Goal: Task Accomplishment & Management: Manage account settings

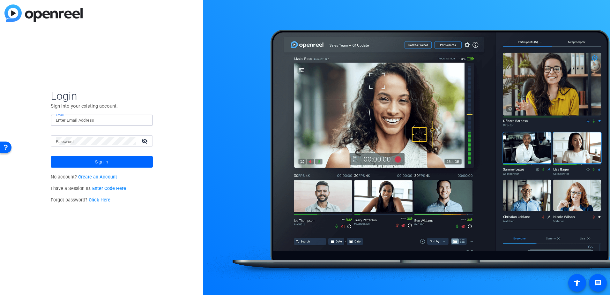
click at [88, 121] on input "Email" at bounding box center [102, 121] width 92 height 8
type input "mylene.cook"
type input "[EMAIL_ADDRESS][PERSON_NAME][DOMAIN_NAME]"
click at [116, 161] on span at bounding box center [102, 161] width 102 height 15
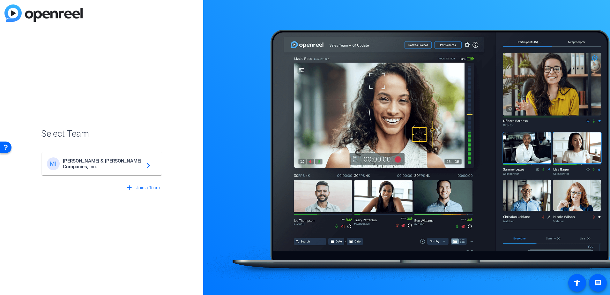
click at [127, 162] on span "Marsh & McLennan Companies, Inc." at bounding box center [103, 163] width 80 height 11
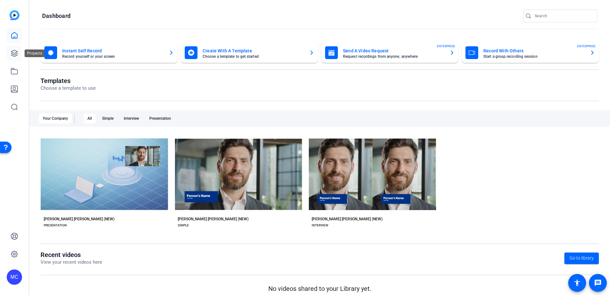
click at [12, 56] on icon at bounding box center [15, 53] width 8 height 8
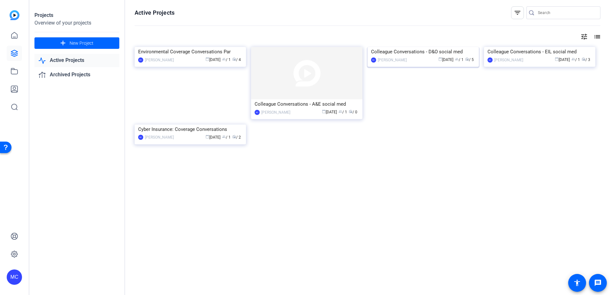
click at [436, 47] on img at bounding box center [423, 47] width 111 height 0
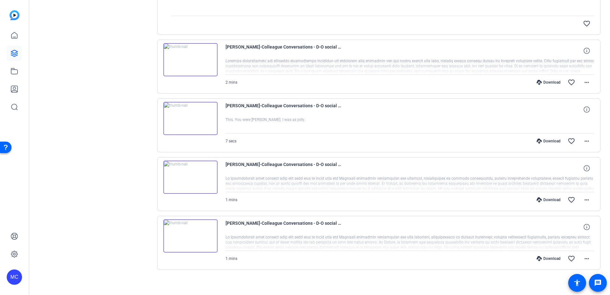
scroll to position [32, 0]
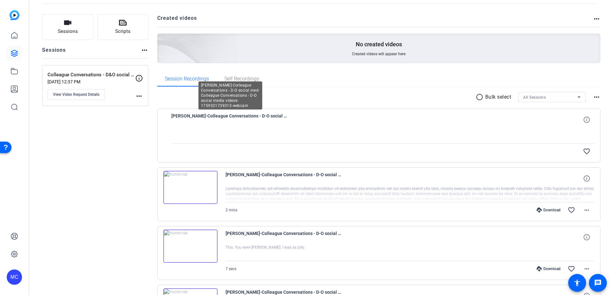
click at [266, 114] on span "Andrew Huxley-Colleague Conversations - D-O social med-Colleague Conversations …" at bounding box center [230, 119] width 118 height 15
click at [215, 117] on span "Andrew Huxley-Colleague Conversations - D-O social med-Colleague Conversations …" at bounding box center [230, 119] width 118 height 15
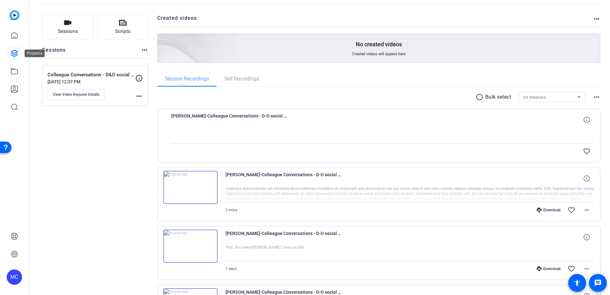
click at [16, 54] on icon at bounding box center [14, 53] width 6 height 6
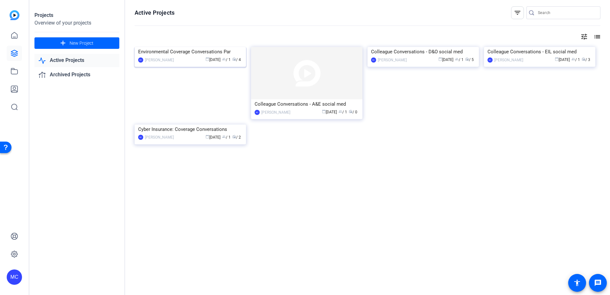
click at [184, 47] on img at bounding box center [190, 47] width 111 height 0
click at [14, 49] on icon at bounding box center [15, 53] width 8 height 8
click at [192, 56] on div "Environmental Coverage Conversations Par" at bounding box center [190, 52] width 104 height 10
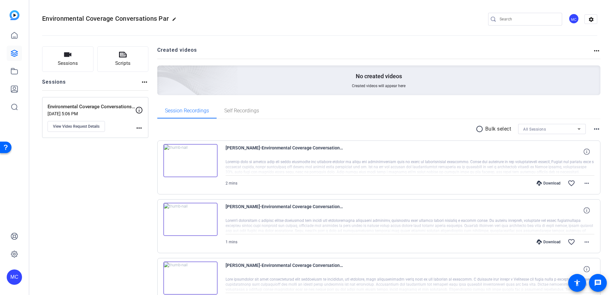
click at [109, 109] on p "Environmental Coverage Conversations Part 2" at bounding box center [92, 106] width 88 height 7
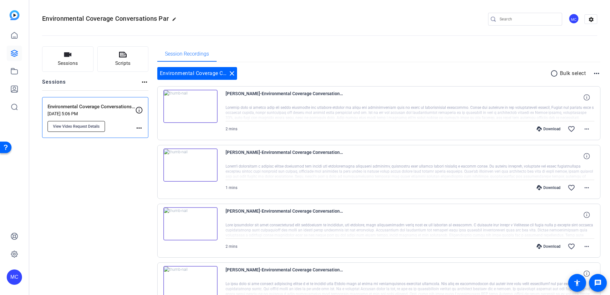
click at [91, 129] on span "View Video Request Details" at bounding box center [76, 126] width 47 height 5
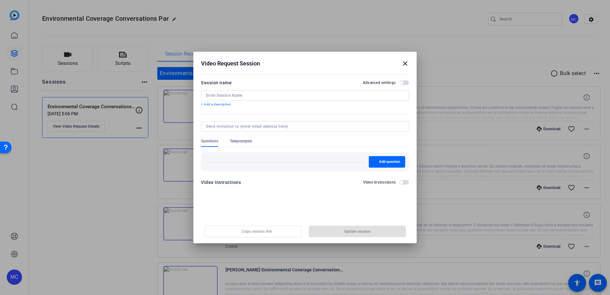
type input "Environmental Coverage Conversations Part 2"
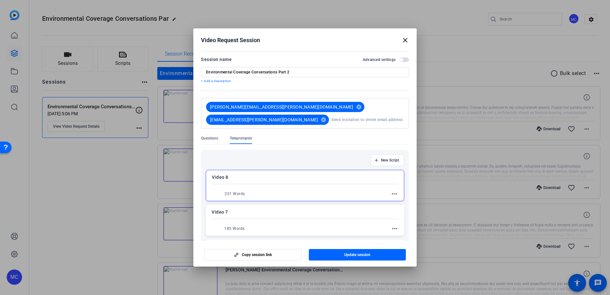
click at [332, 115] on input at bounding box center [368, 119] width 72 height 13
type input "l"
click at [332, 117] on input at bounding box center [368, 119] width 72 height 13
paste input "Libor.Sobotovic@victorinsurance.com"
type input "Libor.Sobotovic@victorinsurance.com"
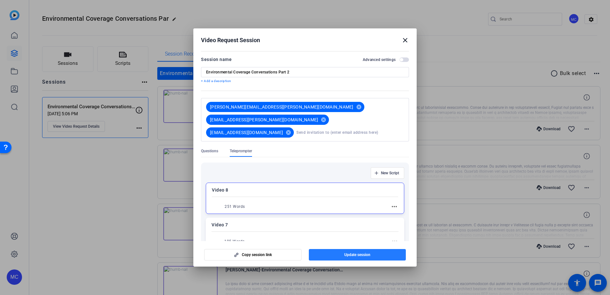
click at [365, 254] on span "Update session" at bounding box center [357, 254] width 26 height 5
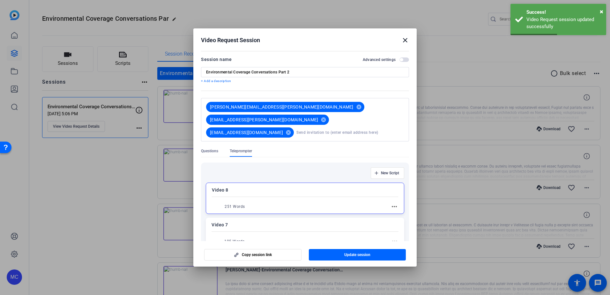
click at [139, 127] on div at bounding box center [305, 147] width 610 height 295
click at [406, 40] on mat-icon "close" at bounding box center [406, 40] width 8 height 8
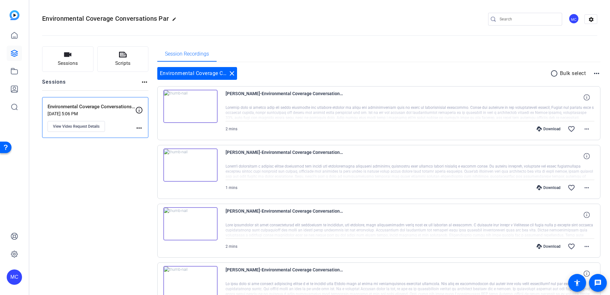
click at [139, 129] on mat-icon "more_horiz" at bounding box center [139, 128] width 8 height 8
click at [110, 106] on div at bounding box center [305, 147] width 610 height 295
click at [89, 126] on span "View Video Request Details" at bounding box center [76, 126] width 47 height 5
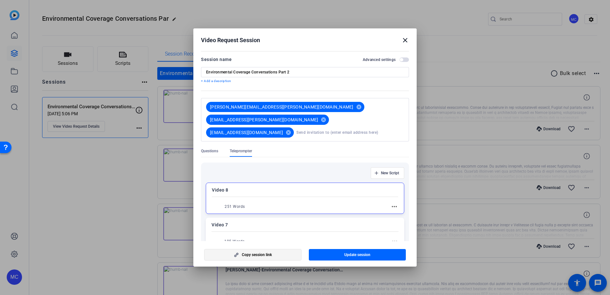
click at [266, 256] on span "Copy session link" at bounding box center [257, 254] width 30 height 5
click at [405, 41] on mat-icon "close" at bounding box center [406, 40] width 8 height 8
